Goal: Navigation & Orientation: Find specific page/section

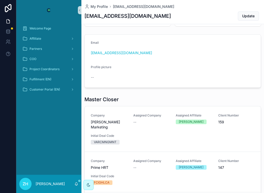
scroll to position [38, 0]
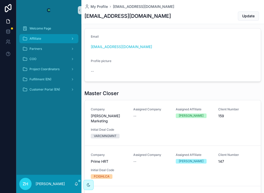
click at [50, 39] on div "Affilliate" at bounding box center [48, 39] width 53 height 8
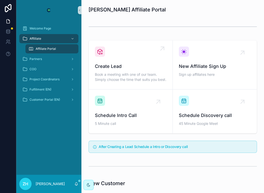
click at [151, 59] on div "Create Lead Book a meeting with one of our team. Simply choose the time that su…" at bounding box center [130, 65] width 71 height 37
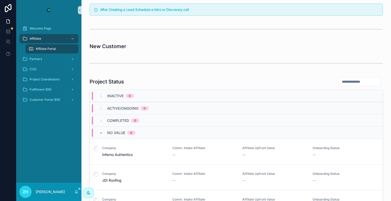
scroll to position [137, 0]
click at [117, 152] on span "Inferno Authentics" at bounding box center [134, 154] width 64 height 5
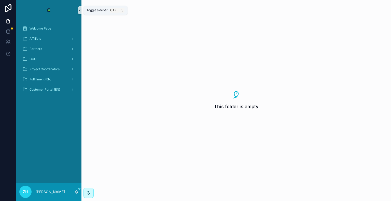
click at [78, 10] on icon "scrollable content" at bounding box center [80, 10] width 4 height 4
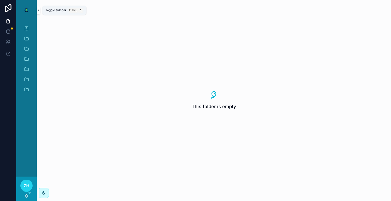
click at [38, 9] on icon "scrollable content" at bounding box center [39, 10] width 4 height 4
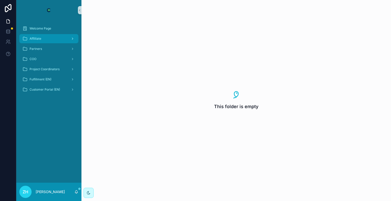
click at [56, 40] on div "Affilliate" at bounding box center [48, 39] width 53 height 8
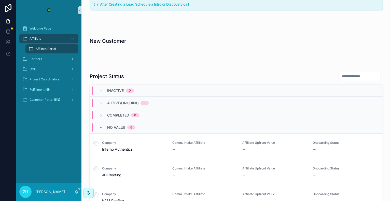
scroll to position [64, 0]
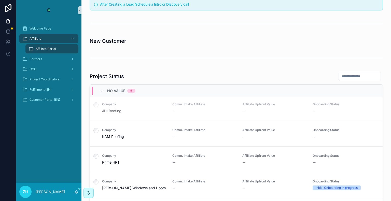
click at [133, 105] on span "Company" at bounding box center [134, 104] width 64 height 4
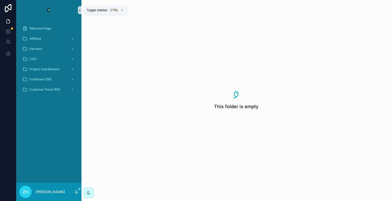
click at [80, 11] on icon "scrollable content" at bounding box center [79, 10] width 1 height 2
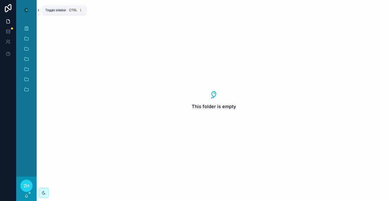
click at [39, 11] on icon "scrollable content" at bounding box center [39, 10] width 4 height 4
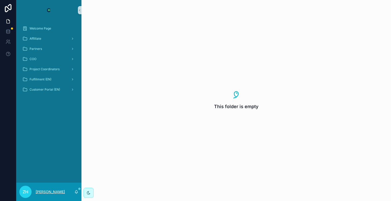
click at [45, 189] on p "[PERSON_NAME]" at bounding box center [50, 191] width 29 height 5
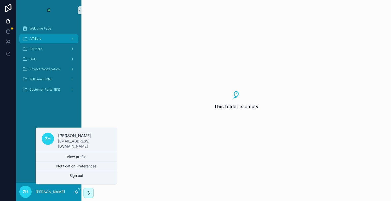
click at [37, 37] on span "Affilliate" at bounding box center [35, 39] width 12 height 4
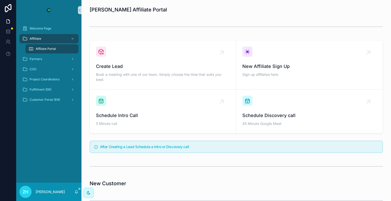
click at [46, 47] on span "Affiliate Portal" at bounding box center [46, 49] width 20 height 4
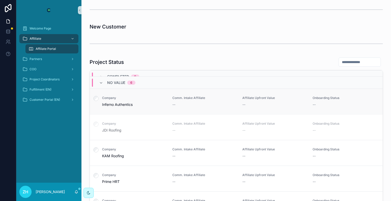
scroll to position [64, 0]
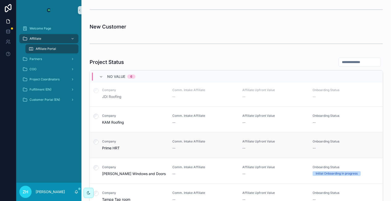
click at [121, 151] on link "Company Prime HRT Comm. Intake Affiliate -- Affiliate Upfront Value -- Onboardi…" at bounding box center [236, 145] width 292 height 26
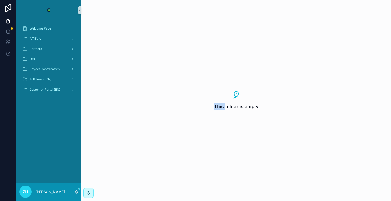
click at [121, 151] on div "This folder is empty" at bounding box center [235, 100] width 309 height 201
click at [149, 97] on div "This folder is empty" at bounding box center [235, 100] width 309 height 201
click at [41, 38] on div "Affilliate" at bounding box center [48, 39] width 53 height 8
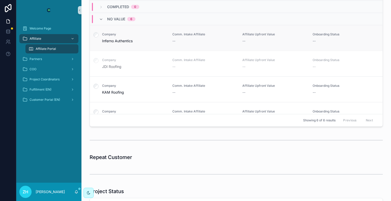
click at [127, 39] on span "Inferno Authentics" at bounding box center [134, 40] width 64 height 5
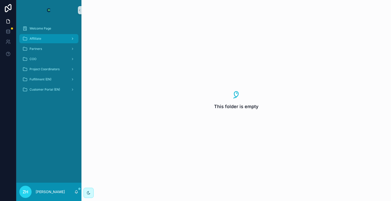
click at [51, 37] on div "Affilliate" at bounding box center [48, 39] width 53 height 8
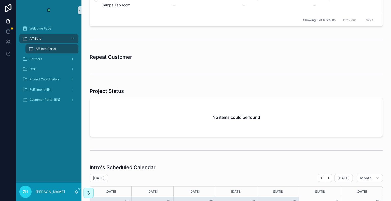
scroll to position [337, 0]
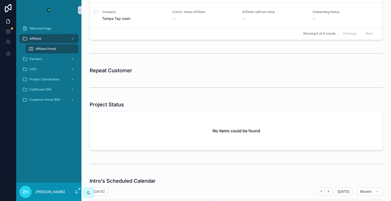
click at [50, 48] on span "Affiliate Portal" at bounding box center [46, 49] width 20 height 4
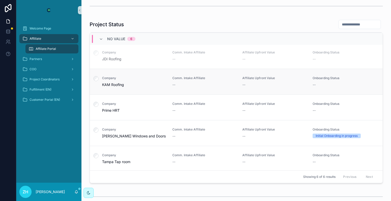
scroll to position [194, 0]
click at [121, 55] on div "Company JDI Roofing" at bounding box center [134, 56] width 64 height 11
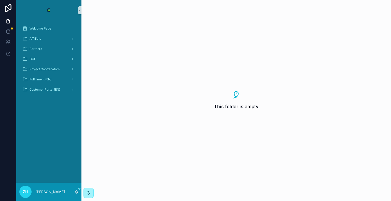
click at [90, 192] on icon "scrollable content" at bounding box center [88, 193] width 4 height 4
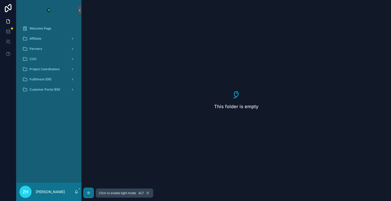
click at [90, 192] on icon "scrollable content" at bounding box center [88, 193] width 4 height 4
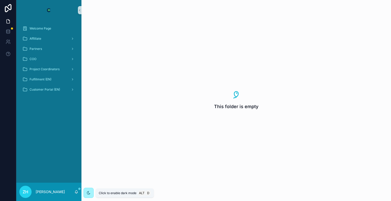
click at [90, 192] on icon "scrollable content" at bounding box center [88, 193] width 4 height 4
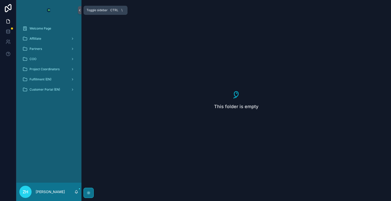
click at [79, 12] on button "scrollable content" at bounding box center [80, 10] width 4 height 8
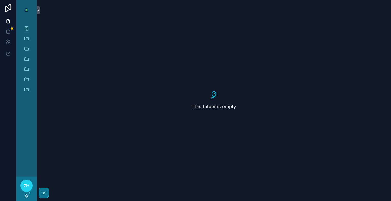
click at [40, 10] on div "This folder is empty" at bounding box center [214, 100] width 354 height 201
click at [39, 10] on icon "scrollable content" at bounding box center [39, 10] width 4 height 4
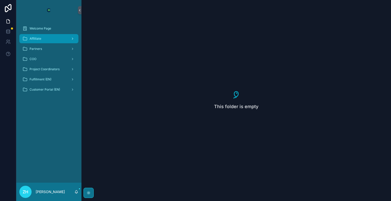
click at [40, 39] on span "Affilliate" at bounding box center [35, 39] width 12 height 4
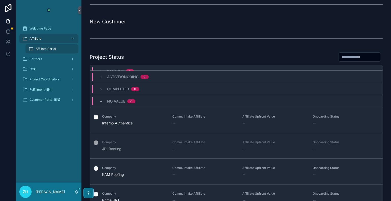
scroll to position [7, 0]
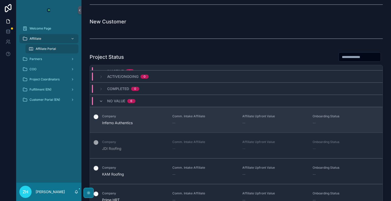
click at [146, 120] on span "Inferno Authentics" at bounding box center [134, 122] width 64 height 5
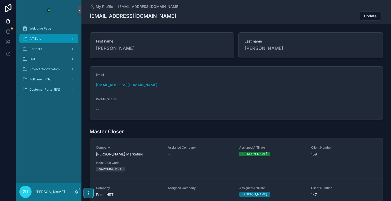
click at [45, 38] on div "Affilliate" at bounding box center [48, 39] width 53 height 8
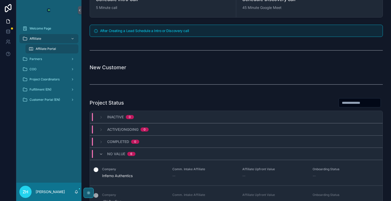
scroll to position [64, 0]
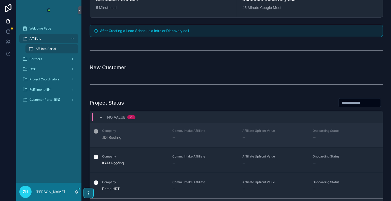
click at [134, 140] on link "Company JDI Roofing Comm. Intake Affiliate -- Affiliate Upfront Value -- Onboar…" at bounding box center [236, 134] width 292 height 26
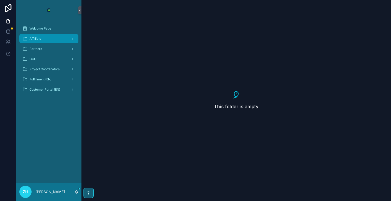
click at [65, 42] on div "Affilliate" at bounding box center [48, 39] width 53 height 8
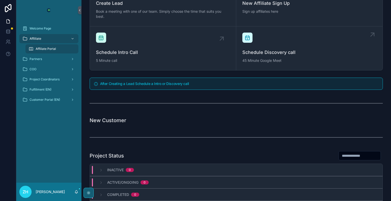
scroll to position [64, 0]
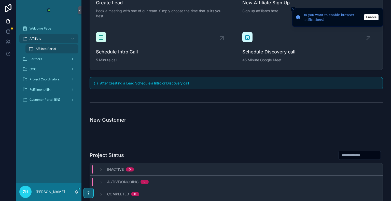
drag, startPoint x: 371, startPoint y: 20, endPoint x: 369, endPoint y: 15, distance: 4.7
click at [369, 15] on button "Enable" at bounding box center [371, 17] width 14 height 6
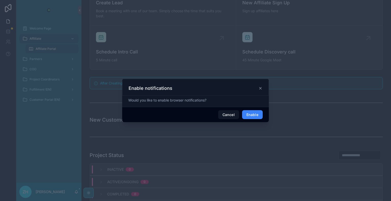
click at [255, 115] on button "Enable" at bounding box center [252, 114] width 21 height 9
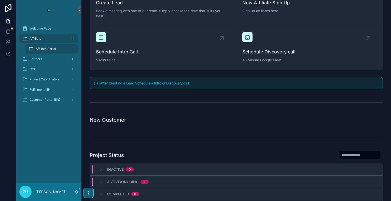
scroll to position [0, 0]
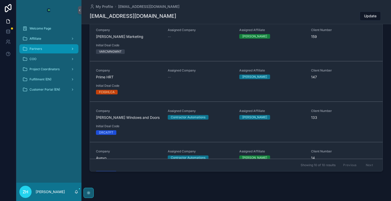
scroll to position [118, 0]
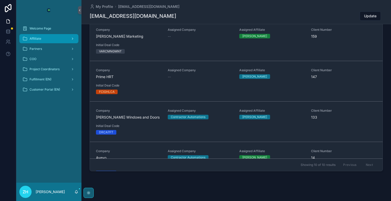
click at [46, 40] on div "Affilliate" at bounding box center [48, 39] width 53 height 8
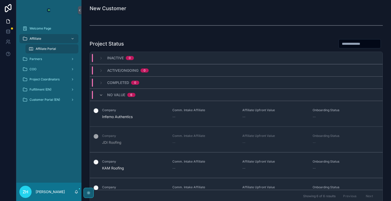
scroll to position [181, 0]
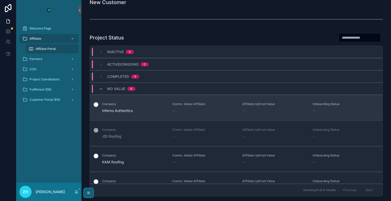
click at [127, 109] on span "Inferno Authentics" at bounding box center [134, 110] width 64 height 5
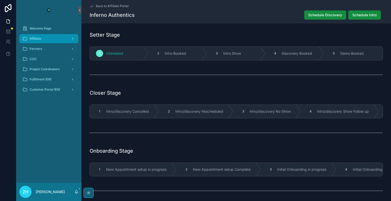
click at [40, 38] on span "Affilliate" at bounding box center [35, 39] width 12 height 4
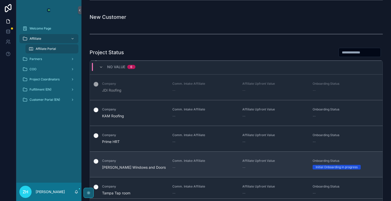
scroll to position [64, 0]
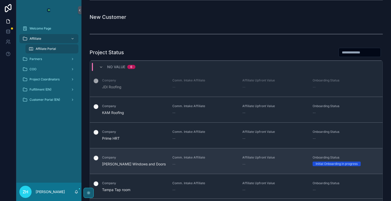
click at [137, 165] on span "[PERSON_NAME] Windows and Doors" at bounding box center [134, 163] width 64 height 5
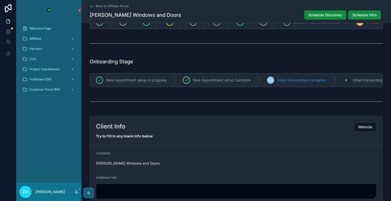
scroll to position [89, 0]
